Goal: Transaction & Acquisition: Purchase product/service

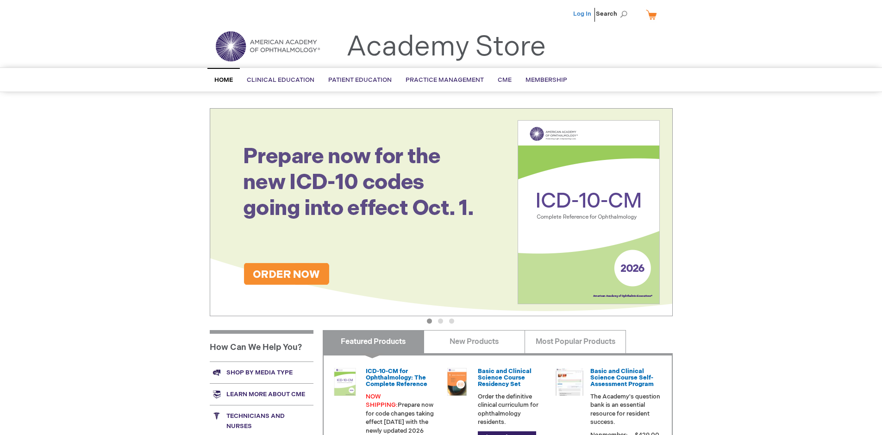
click at [583, 14] on link "Log In" at bounding box center [582, 13] width 18 height 7
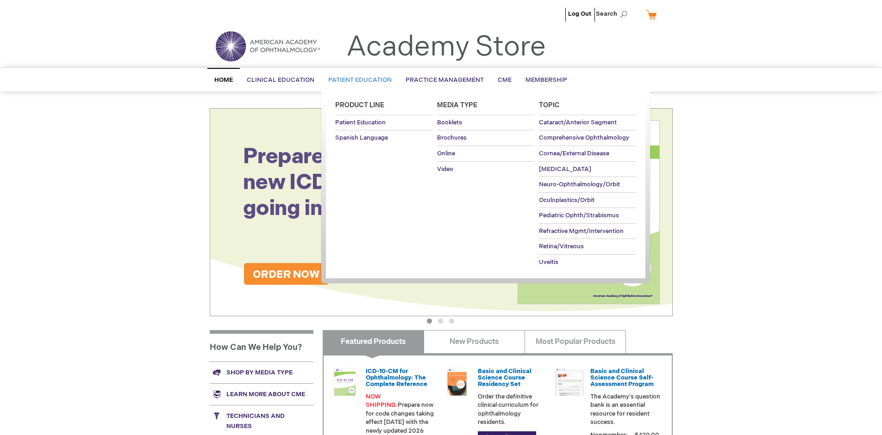
click at [357, 80] on span "Patient Education" at bounding box center [359, 79] width 63 height 7
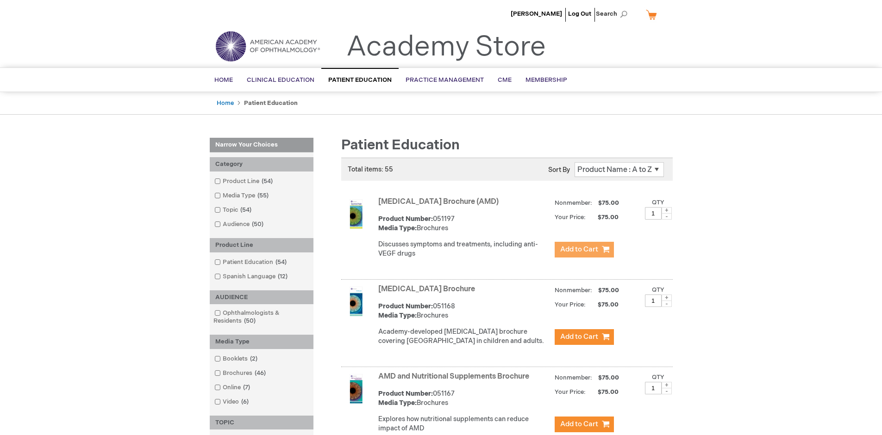
click at [584, 250] on span "Add to Cart" at bounding box center [579, 249] width 38 height 9
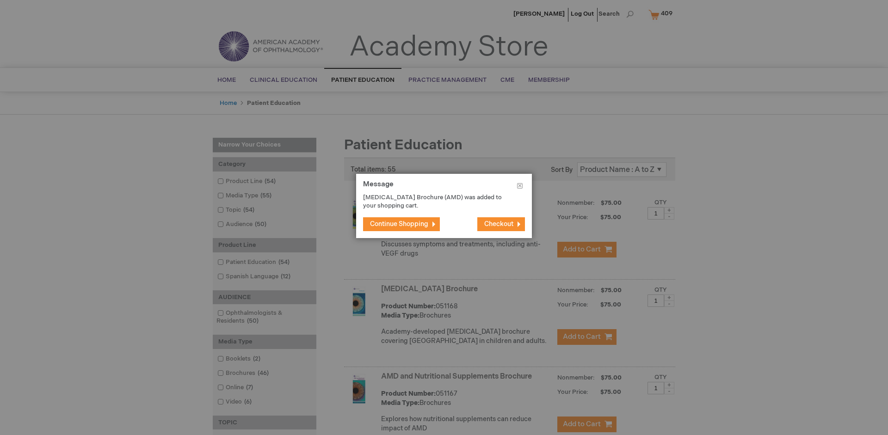
click at [399, 224] on span "Continue Shopping" at bounding box center [399, 224] width 58 height 8
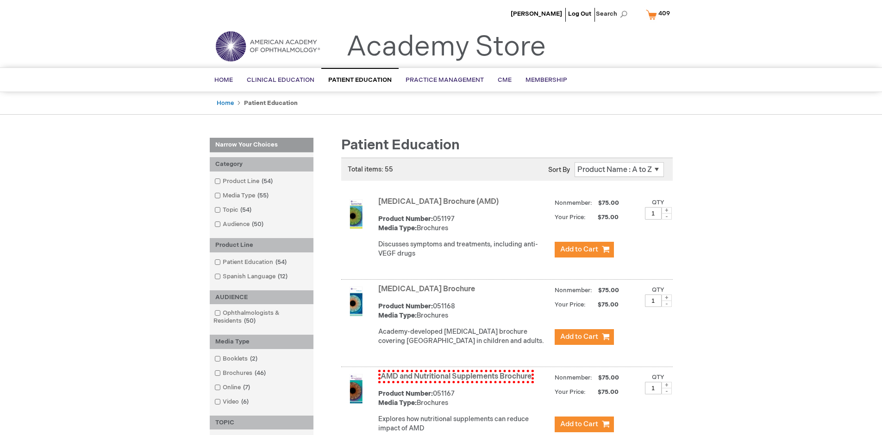
click at [455, 384] on link "AMD and Nutritional Supplements Brochure" at bounding box center [455, 376] width 155 height 13
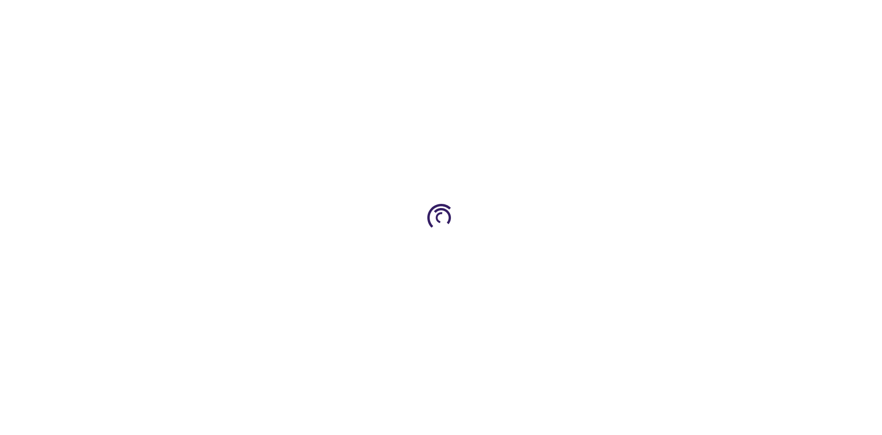
type input "1"
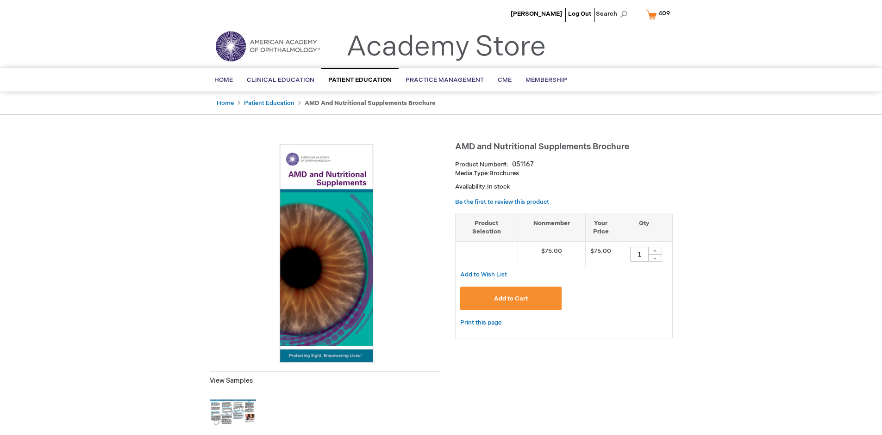
click at [510, 298] on span "Add to Cart" at bounding box center [511, 298] width 34 height 7
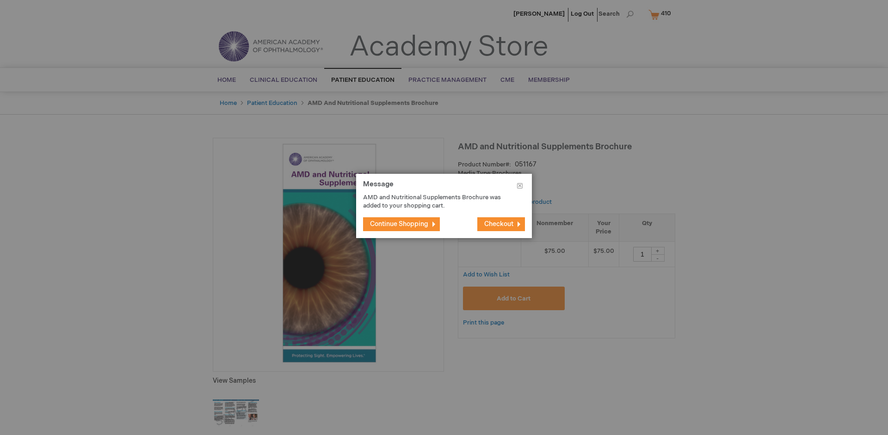
click at [399, 224] on span "Continue Shopping" at bounding box center [399, 224] width 58 height 8
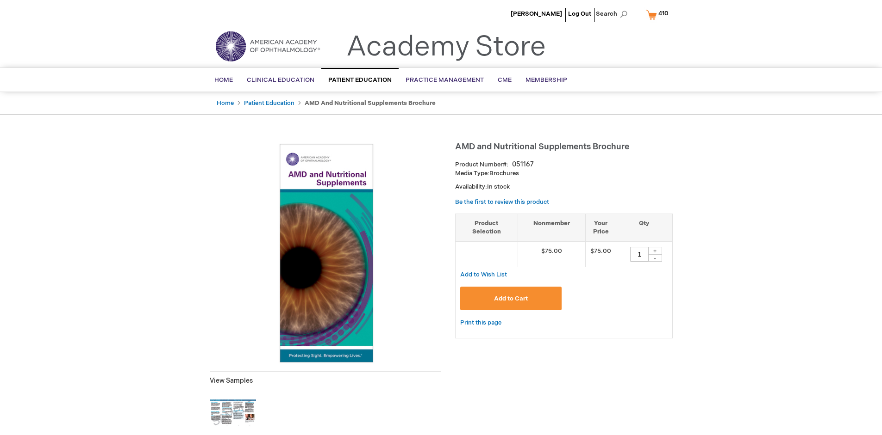
click at [658, 14] on span "410" at bounding box center [663, 13] width 10 height 7
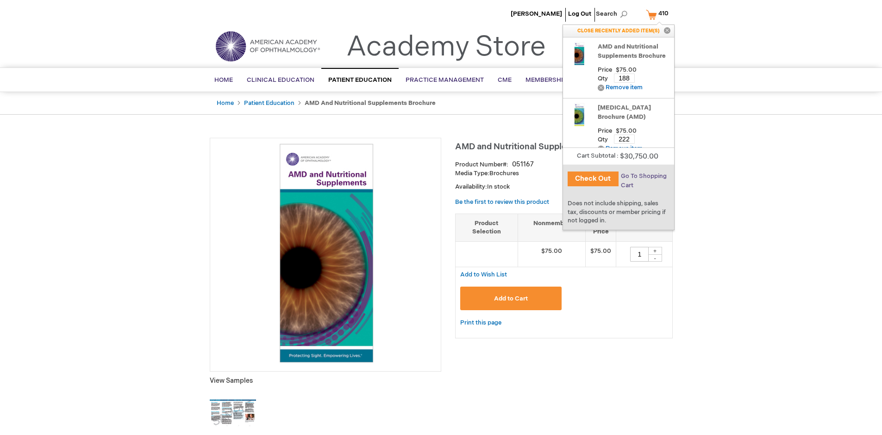
click at [642, 176] on span "Go To Shopping Cart" at bounding box center [644, 181] width 46 height 17
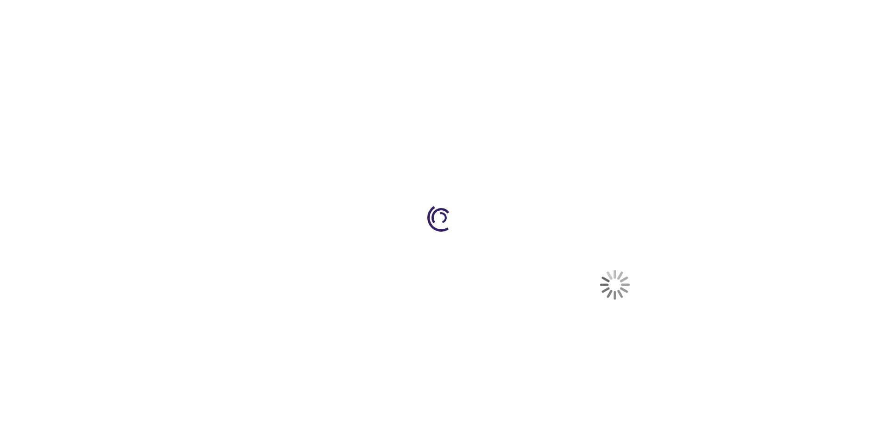
select select "US"
select select "41"
click at [611, 432] on span "Proceed to Checkout" at bounding box center [612, 431] width 60 height 7
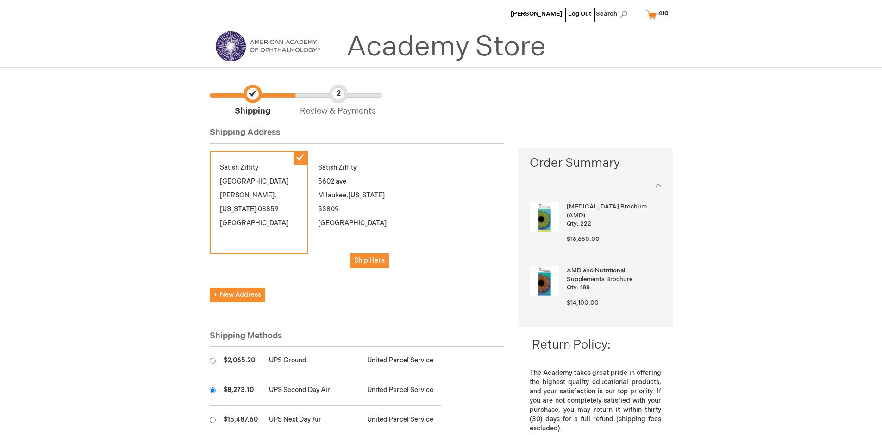
click at [212, 391] on input "radio" at bounding box center [213, 391] width 6 height 6
